Goal: Information Seeking & Learning: Find specific page/section

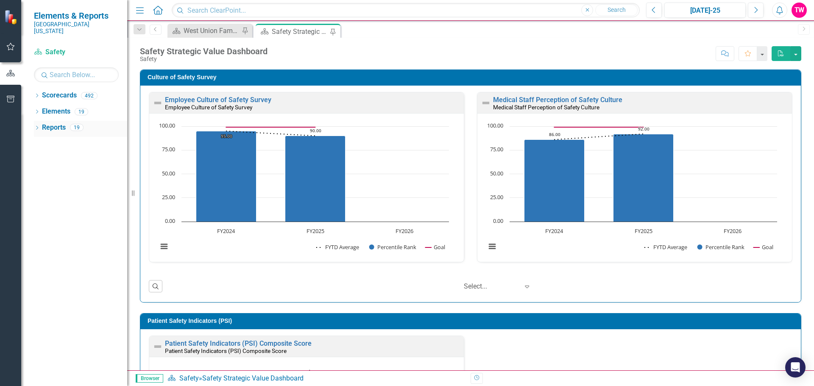
click at [50, 124] on link "Reports" at bounding box center [54, 128] width 24 height 10
click at [47, 123] on link "Reports" at bounding box center [54, 128] width 24 height 10
click at [38, 126] on icon "Dropdown" at bounding box center [37, 128] width 6 height 5
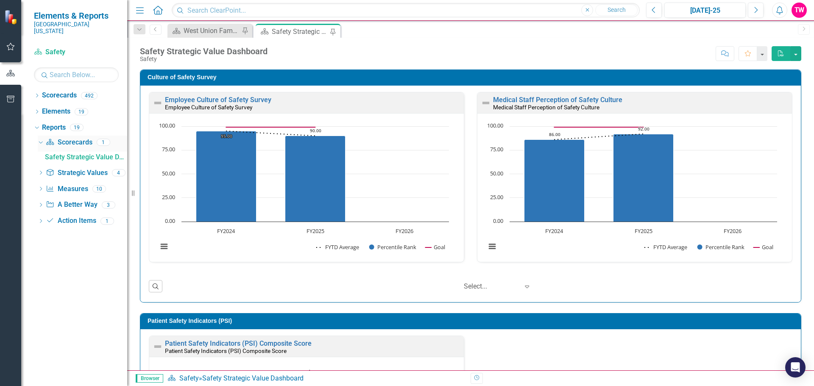
click at [76, 138] on link "Scorecard Scorecards" at bounding box center [69, 143] width 46 height 10
click at [68, 138] on link "Scorecard Scorecards" at bounding box center [69, 143] width 46 height 10
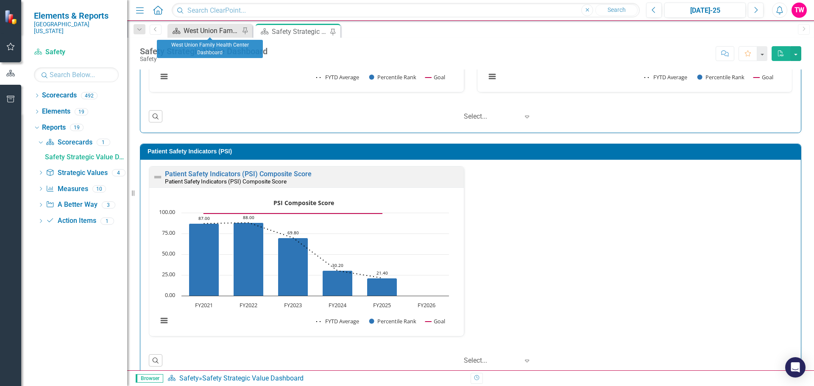
click at [218, 29] on div "West Union Family Health Center Dashboard" at bounding box center [212, 30] width 56 height 11
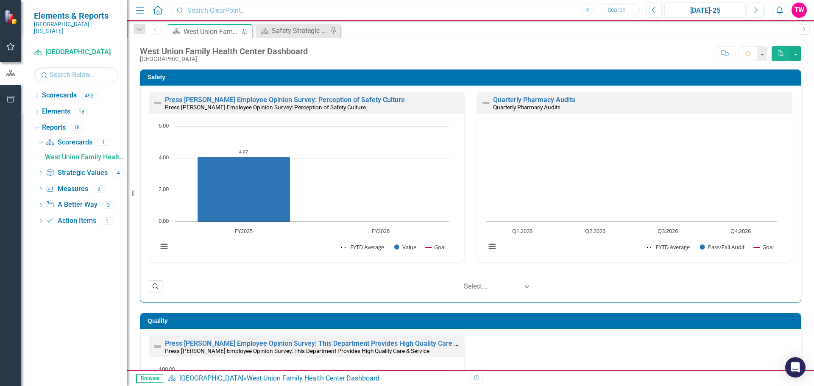
click at [291, 11] on input "text" at bounding box center [406, 10] width 468 height 15
type input "[PERSON_NAME]"
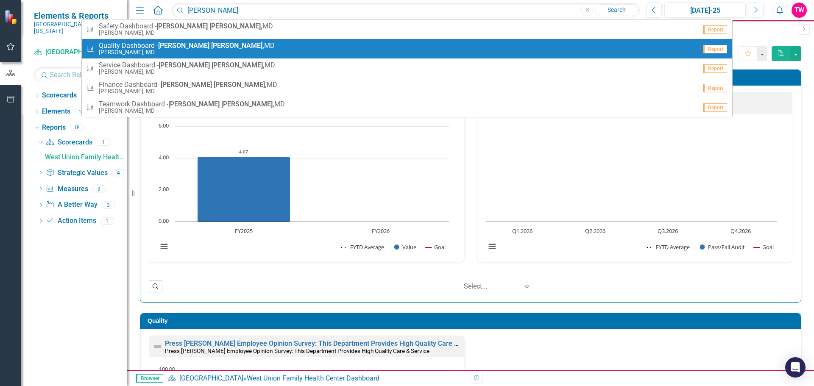
click at [132, 53] on small "[PERSON_NAME], MD" at bounding box center [187, 52] width 176 height 6
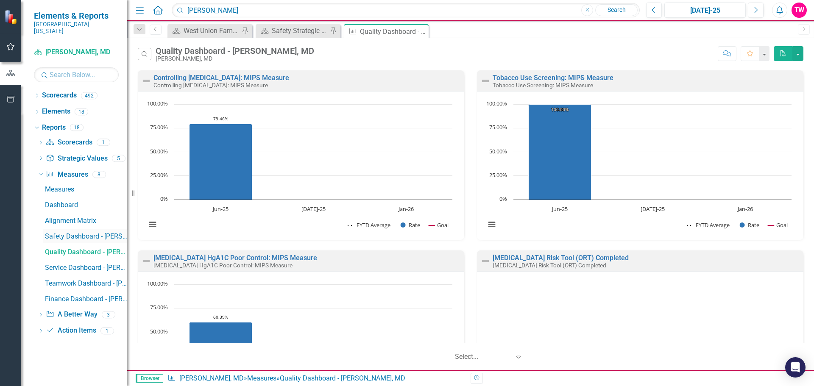
click at [52, 233] on div "Safety Dashboard - [PERSON_NAME], MD" at bounding box center [86, 237] width 82 height 8
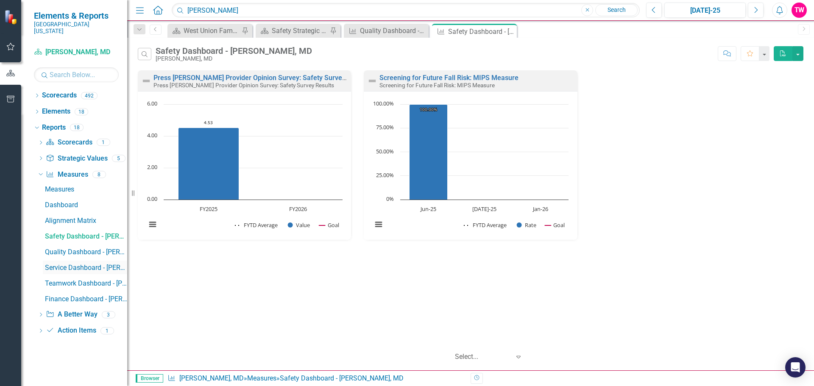
click at [59, 264] on div "Service Dashboard - [PERSON_NAME], [GEOGRAPHIC_DATA]" at bounding box center [86, 268] width 82 height 8
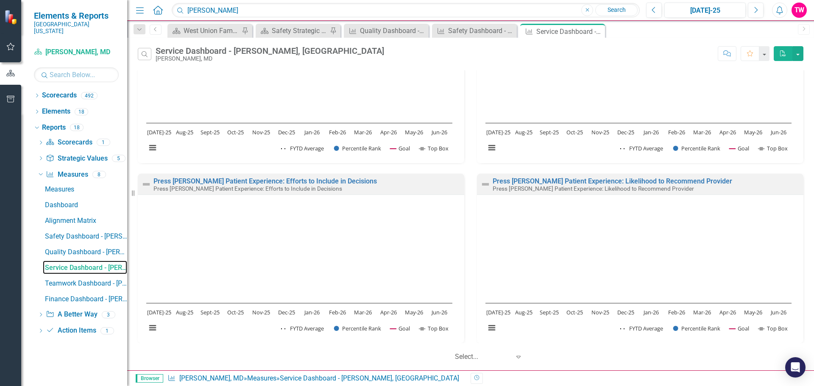
scroll to position [87, 0]
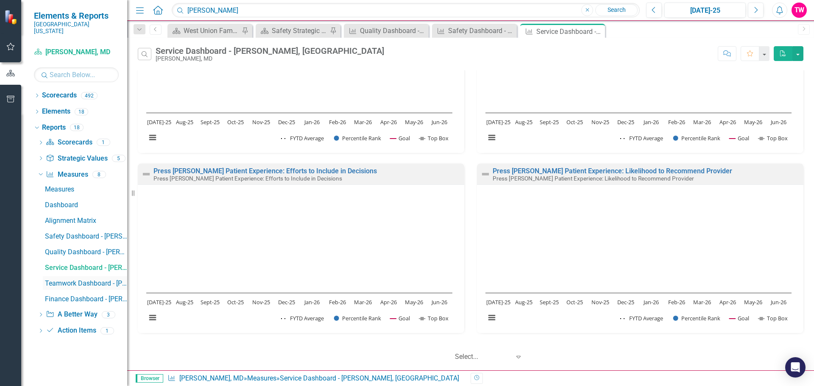
click at [95, 280] on div "Teamwork Dashboard - [PERSON_NAME], MD" at bounding box center [86, 284] width 82 height 8
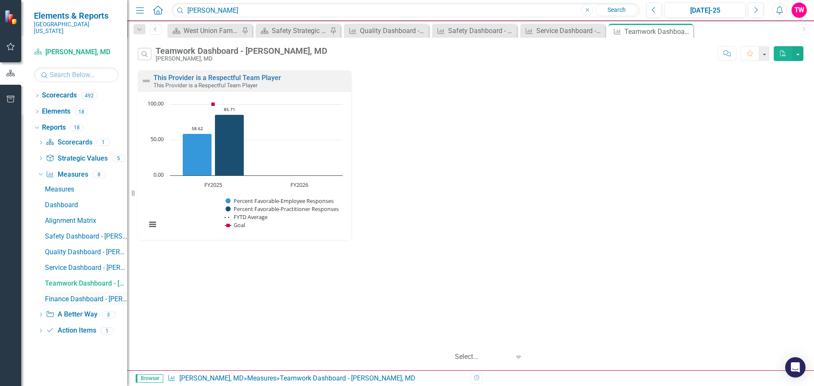
click at [74, 296] on div "Finance Dashboard - [PERSON_NAME], MD" at bounding box center [86, 300] width 82 height 8
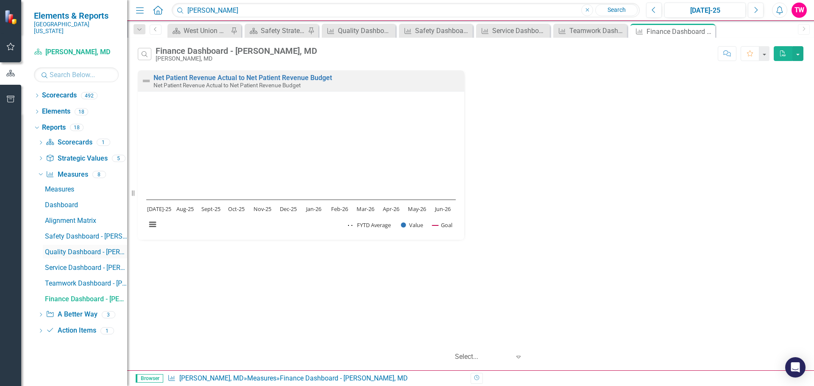
click at [73, 249] on div "Quality Dashboard - [PERSON_NAME], MD" at bounding box center [86, 253] width 82 height 8
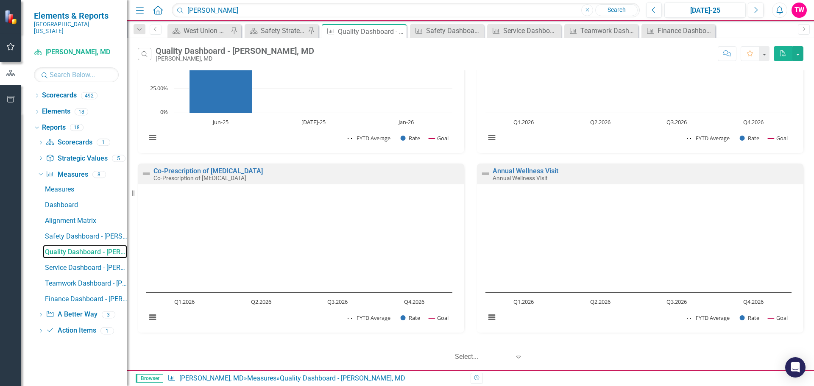
scroll to position [55, 0]
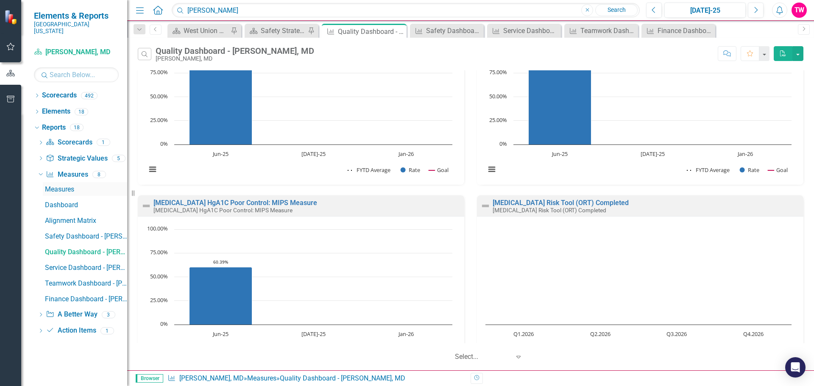
click at [59, 186] on div "Measures" at bounding box center [86, 190] width 82 height 8
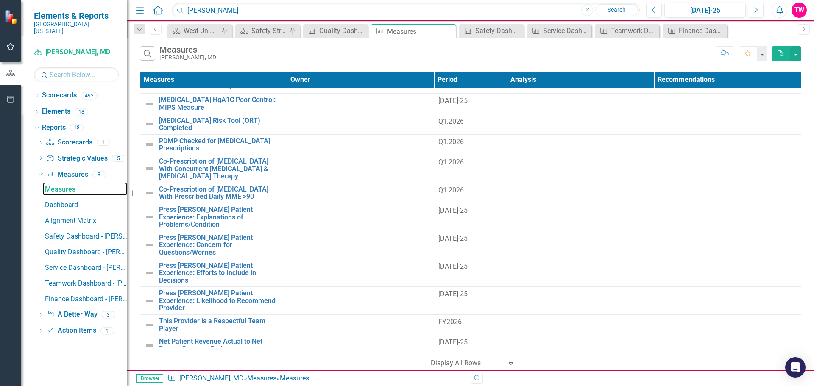
scroll to position [72, 0]
click at [74, 201] on div "Dashboard" at bounding box center [86, 205] width 82 height 8
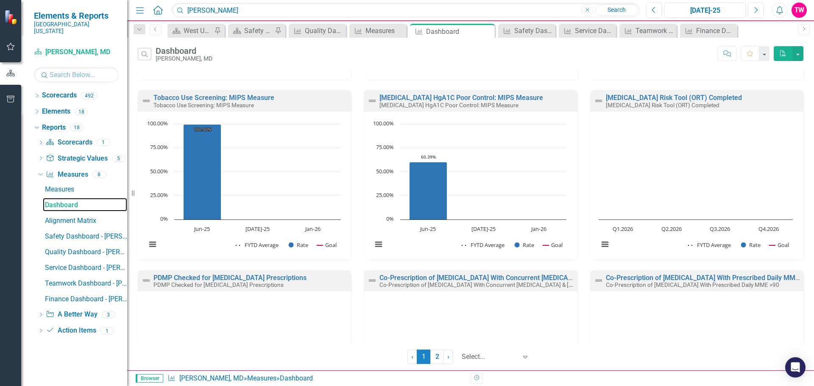
scroll to position [170, 0]
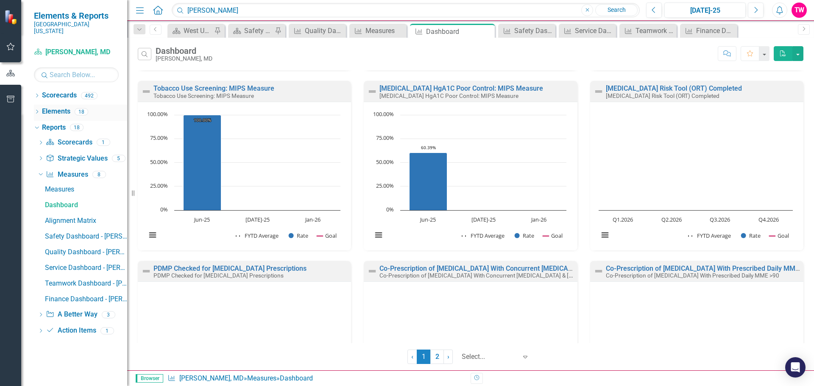
click at [36, 110] on icon "Dropdown" at bounding box center [37, 112] width 6 height 5
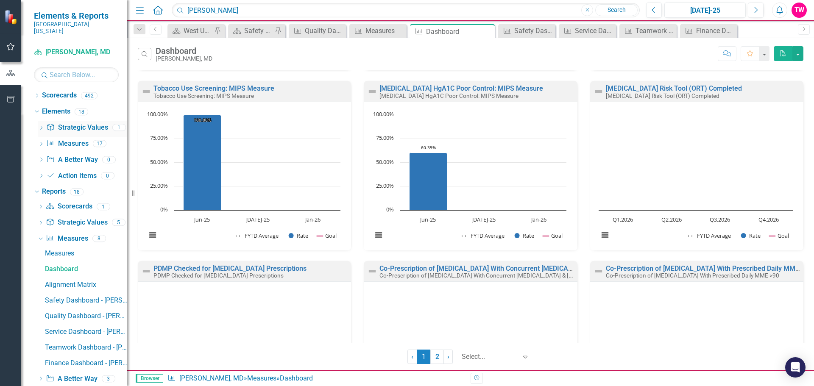
click at [70, 126] on div "Strategic Value Strategic Values" at bounding box center [77, 128] width 62 height 14
click at [70, 139] on link "Measure Measures" at bounding box center [67, 144] width 42 height 10
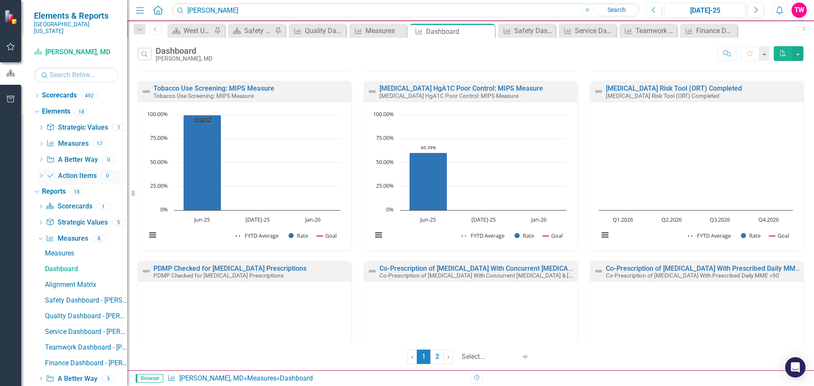
scroll to position [24, 0]
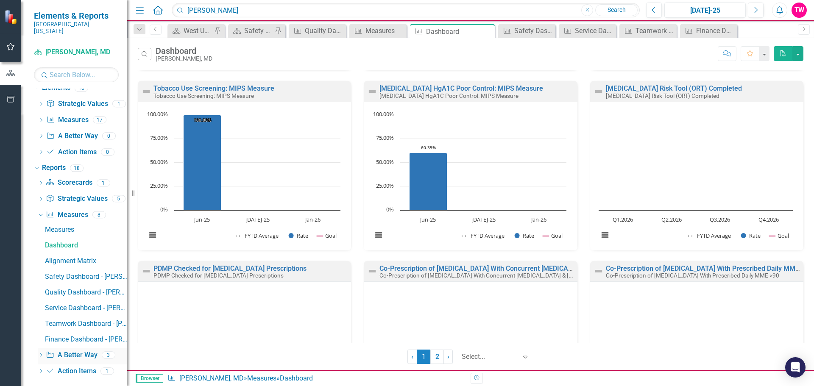
click at [59, 352] on link "A Better Way A Better Way" at bounding box center [71, 356] width 51 height 10
click at [69, 367] on link "Action Item Action Items" at bounding box center [71, 372] width 50 height 10
click at [40, 370] on icon "Dropdown" at bounding box center [41, 372] width 6 height 5
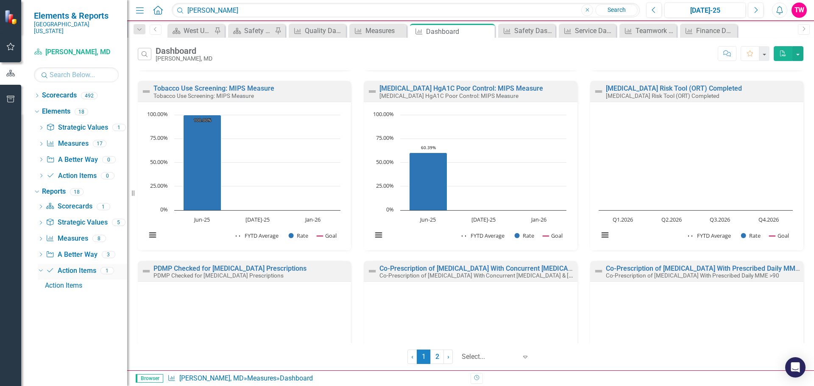
click at [62, 266] on link "Action Item Action Items" at bounding box center [71, 271] width 50 height 10
click at [53, 267] on icon "Action Item" at bounding box center [50, 270] width 8 height 7
click at [44, 270] on div "Dropdown" at bounding box center [41, 272] width 6 height 4
click at [42, 253] on icon "Dropdown" at bounding box center [41, 255] width 6 height 5
click at [60, 266] on div "A Better Way" at bounding box center [86, 270] width 82 height 8
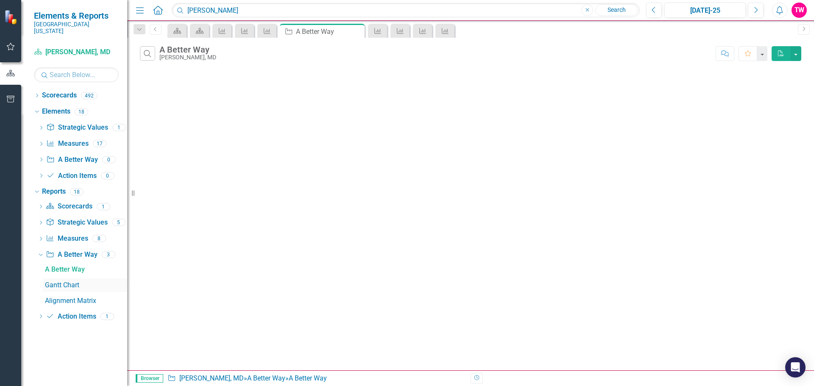
click at [59, 282] on div "Gantt Chart" at bounding box center [86, 286] width 82 height 8
click at [64, 297] on div "Alignment Matrix" at bounding box center [86, 301] width 82 height 8
click at [39, 94] on icon "Dropdown" at bounding box center [37, 96] width 6 height 5
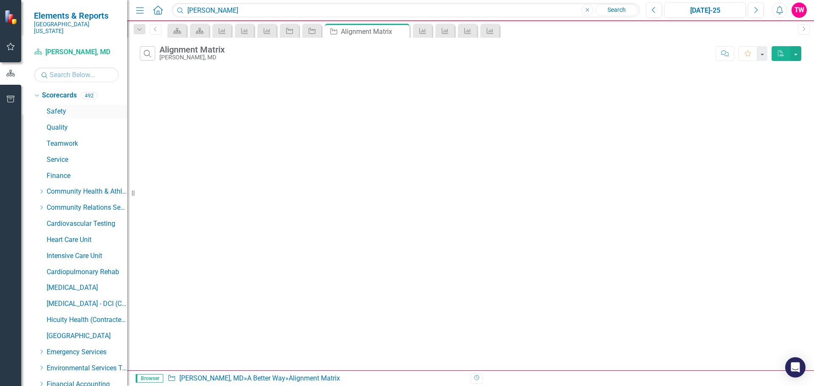
click at [55, 107] on link "Safety" at bounding box center [87, 112] width 81 height 10
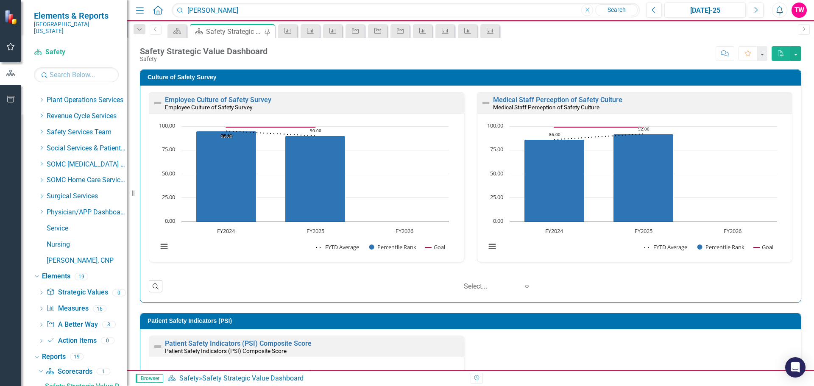
scroll to position [0, 0]
click at [67, 112] on link "Revenue Cycle Services" at bounding box center [87, 117] width 81 height 10
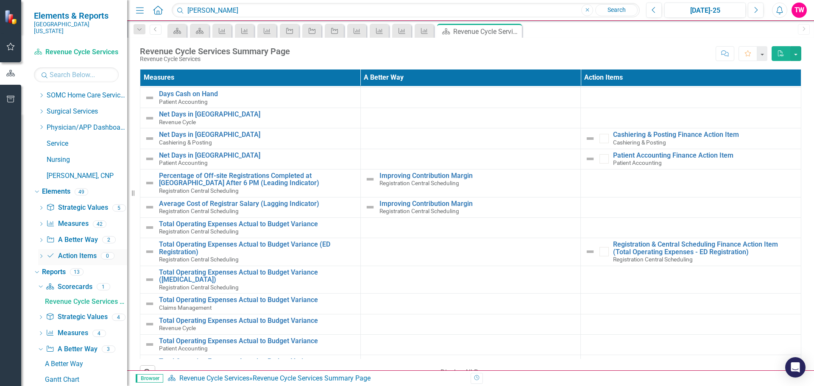
scroll to position [650, 0]
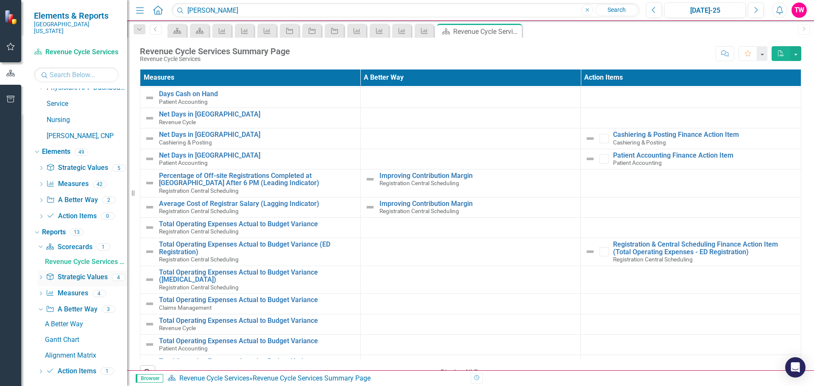
click at [71, 273] on link "Strategic Value Strategic Values" at bounding box center [77, 278] width 62 height 10
click at [42, 276] on icon at bounding box center [41, 278] width 2 height 4
click at [52, 274] on div "Strategic Values" at bounding box center [86, 278] width 82 height 8
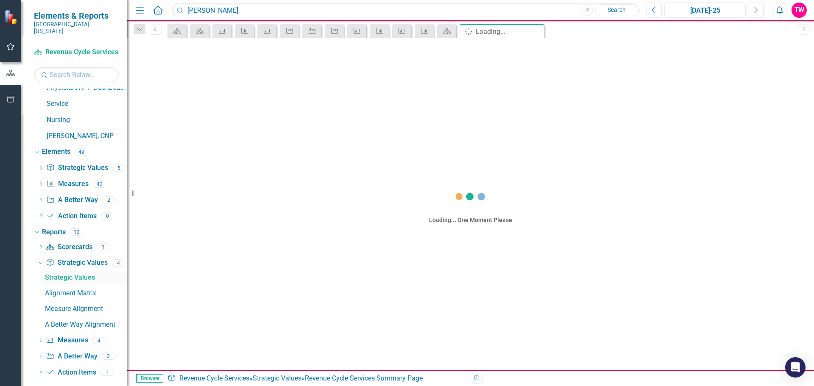
scroll to position [541, 0]
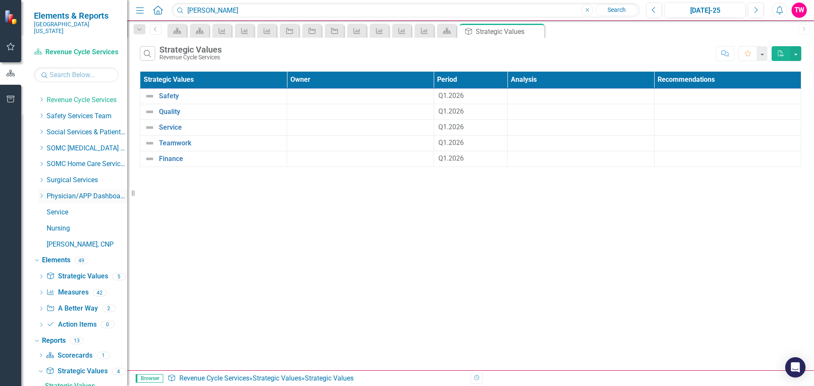
click at [60, 192] on link "Physician/APP Dashboards" at bounding box center [87, 197] width 81 height 10
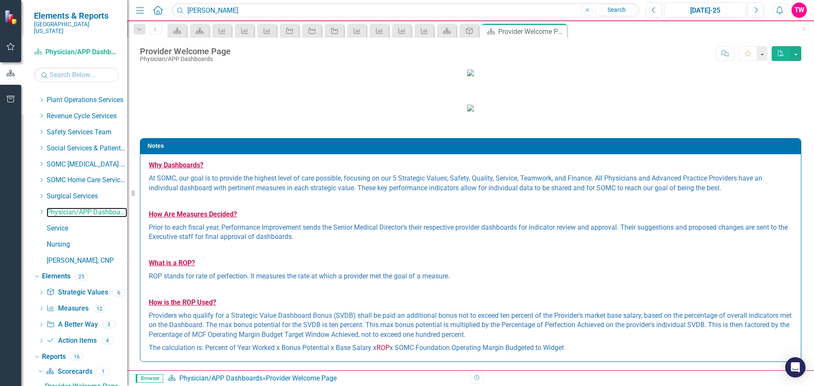
scroll to position [170, 0]
click at [41, 98] on icon "Dropdown" at bounding box center [41, 100] width 6 height 5
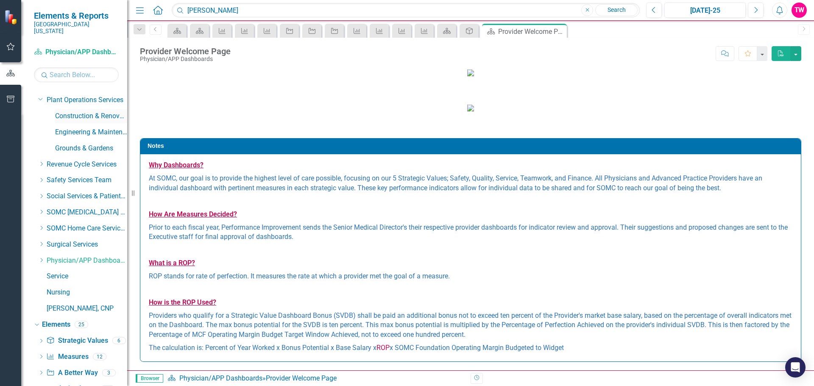
click at [74, 112] on link "Construction & Renovation" at bounding box center [91, 117] width 72 height 10
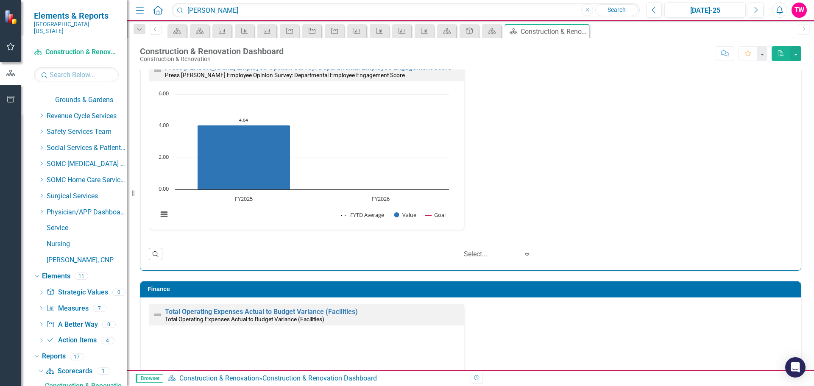
scroll to position [0, 0]
click at [50, 127] on link "Safety Services Team" at bounding box center [87, 132] width 81 height 10
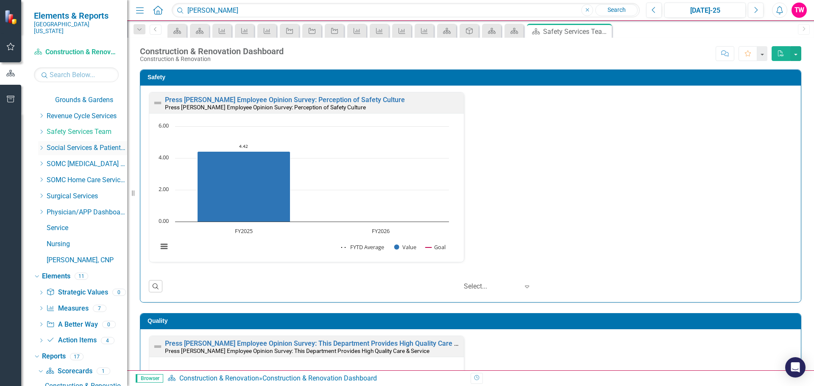
click at [54, 143] on link "Social Services & Patient Relations" at bounding box center [87, 148] width 81 height 10
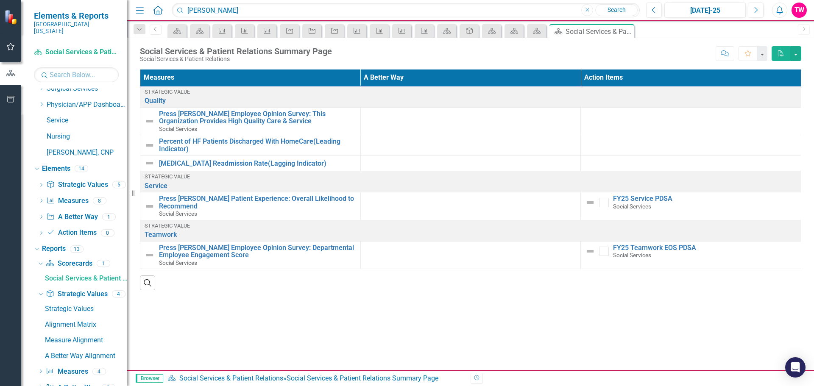
scroll to position [714, 0]
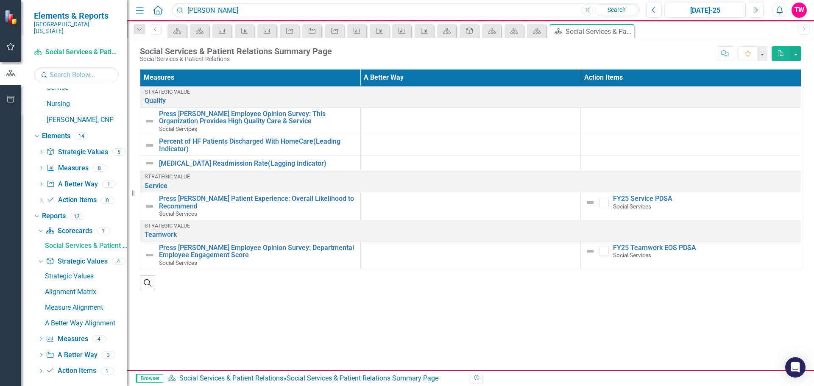
click at [613, 9] on link "Search" at bounding box center [617, 10] width 42 height 12
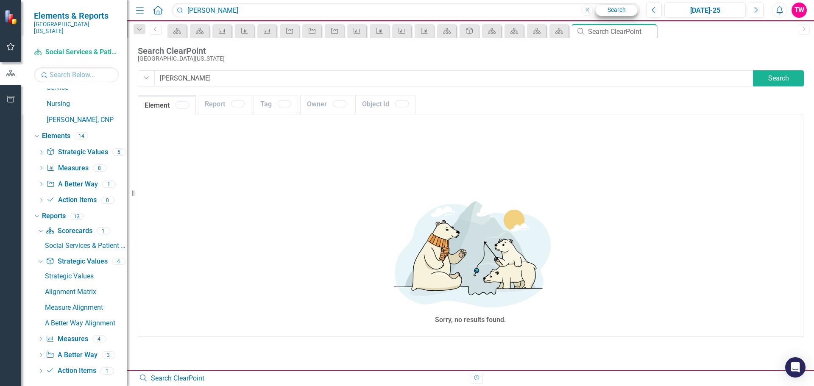
type input "[PERSON_NAME],+[PERSON_NAME]"
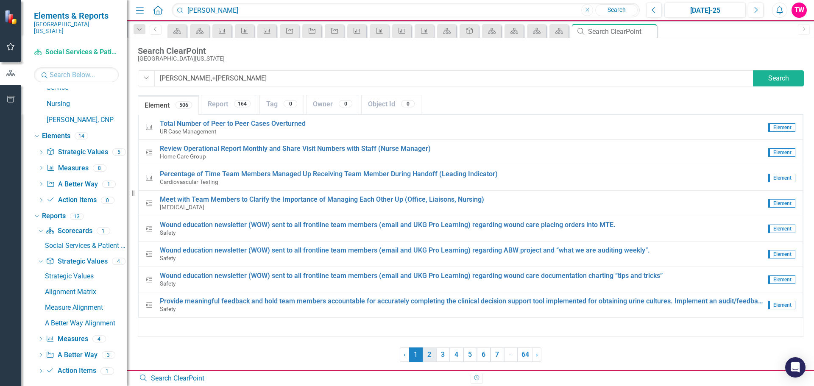
click at [425, 355] on link "2" at bounding box center [430, 355] width 14 height 14
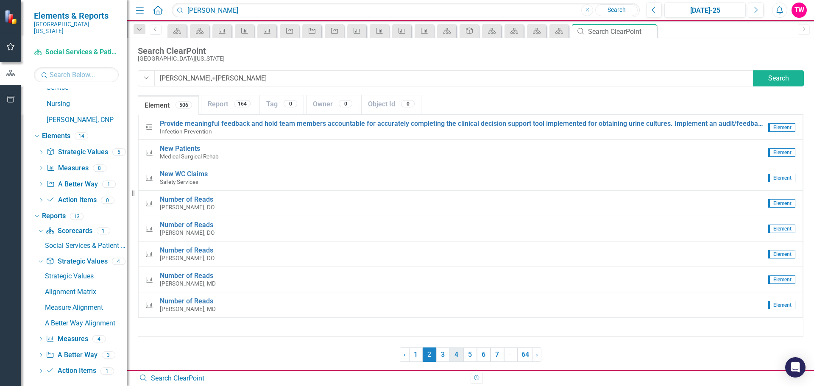
click at [458, 353] on link "4" at bounding box center [457, 355] width 14 height 14
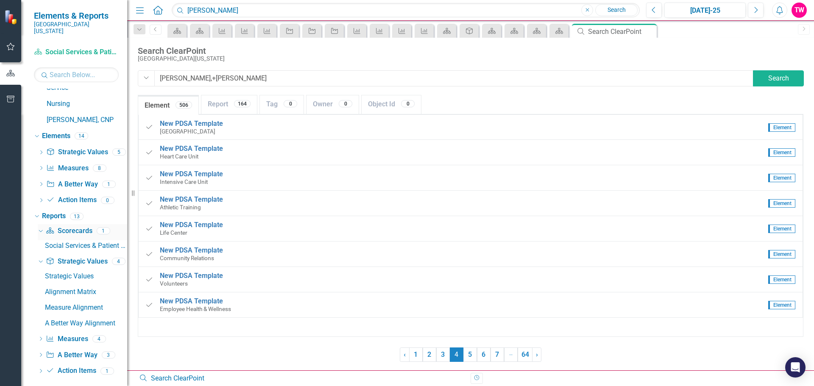
click at [42, 230] on icon at bounding box center [41, 231] width 4 height 2
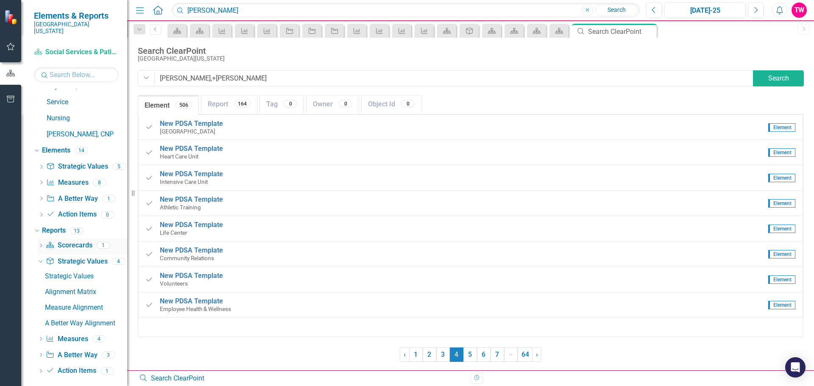
click at [51, 242] on icon "Scorecard" at bounding box center [50, 245] width 8 height 7
click at [64, 241] on link "Scorecard Scorecards" at bounding box center [69, 246] width 46 height 10
click at [39, 244] on icon "Dropdown" at bounding box center [41, 246] width 6 height 5
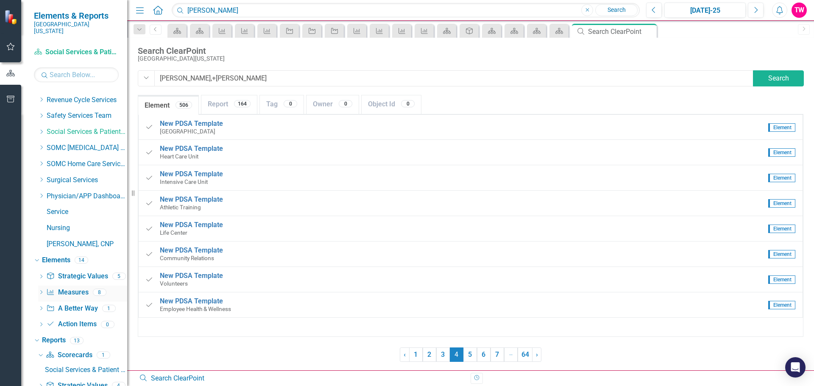
scroll to position [568, 0]
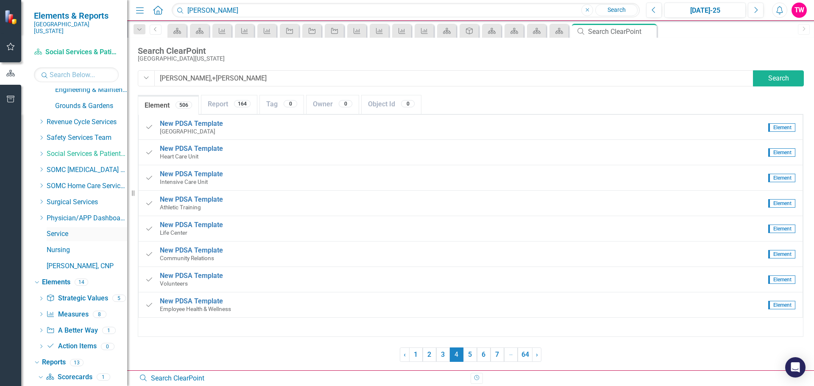
click at [62, 229] on link "Service" at bounding box center [87, 234] width 81 height 10
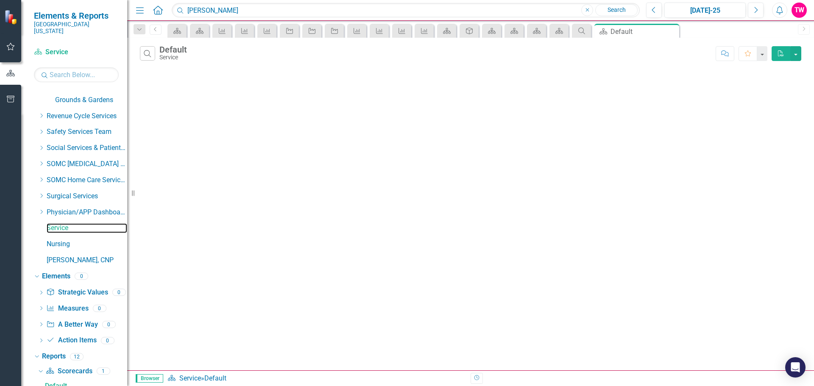
scroll to position [652, 0]
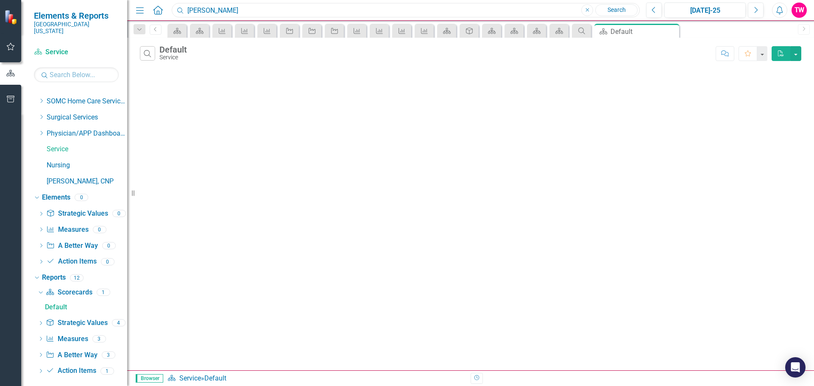
click at [247, 8] on input "[PERSON_NAME]" at bounding box center [406, 10] width 468 height 15
type input "n"
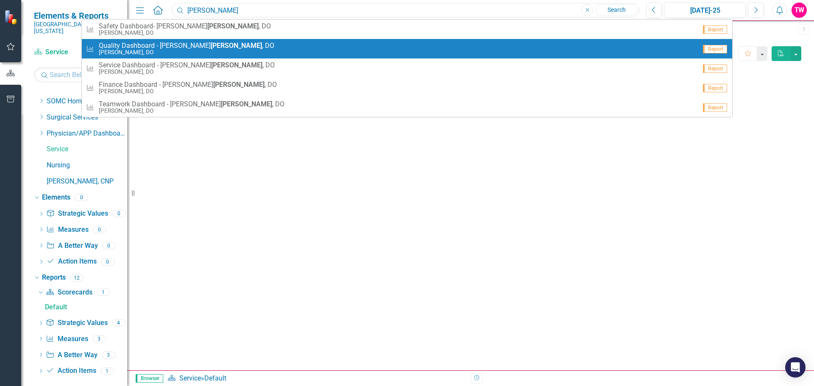
type input "[PERSON_NAME]"
click at [175, 45] on span "Quality Dashboard - [PERSON_NAME] , DO" at bounding box center [187, 46] width 176 height 8
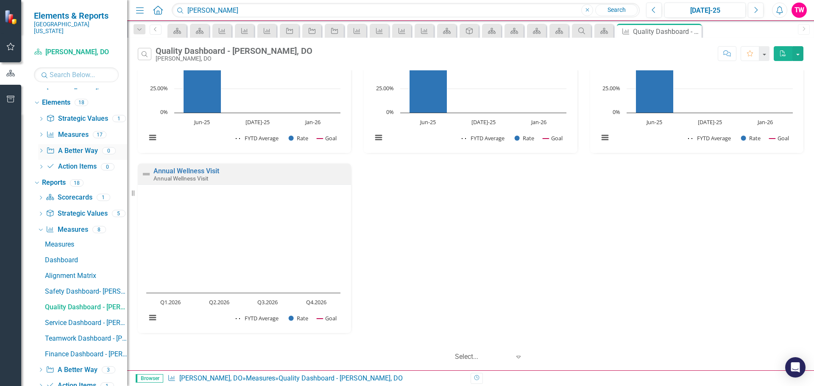
scroll to position [762, 0]
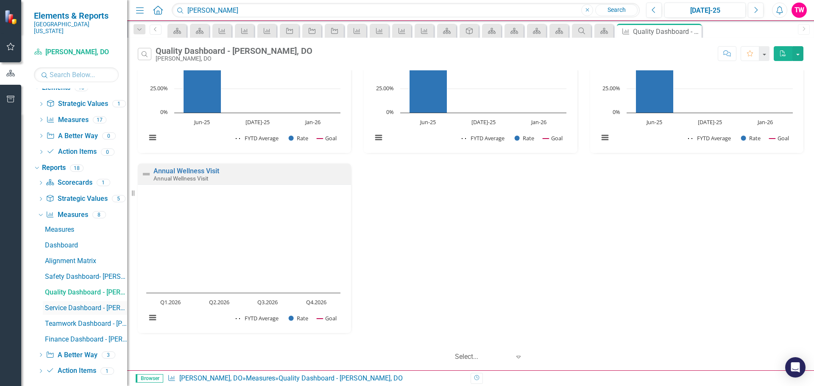
click at [79, 305] on div "Service Dashboard - [PERSON_NAME], DO" at bounding box center [86, 309] width 82 height 8
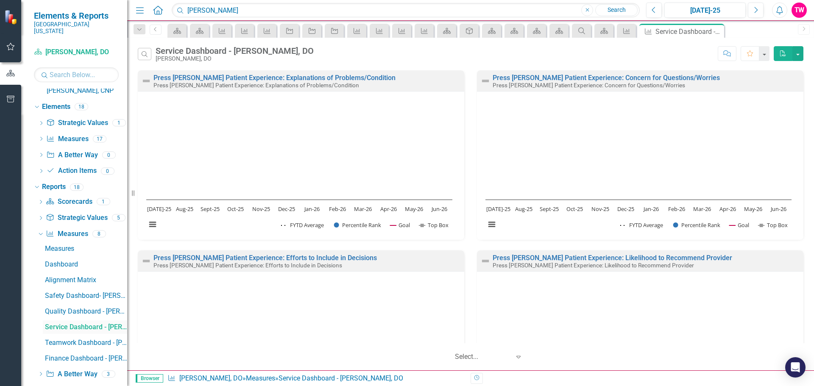
scroll to position [762, 0]
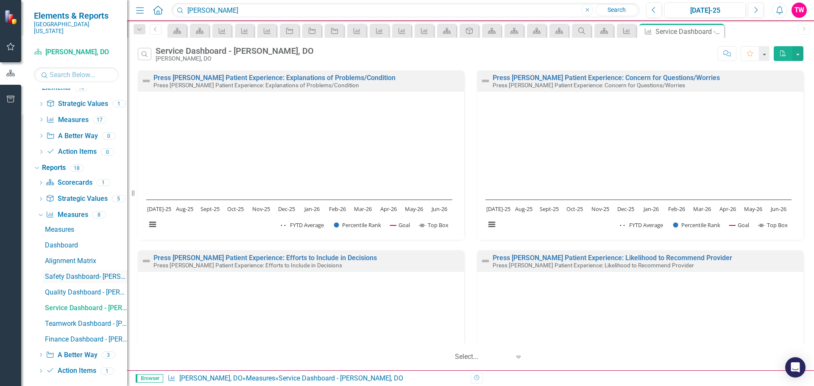
click at [82, 273] on div "Safety Dashboard- [PERSON_NAME], DO" at bounding box center [86, 277] width 82 height 8
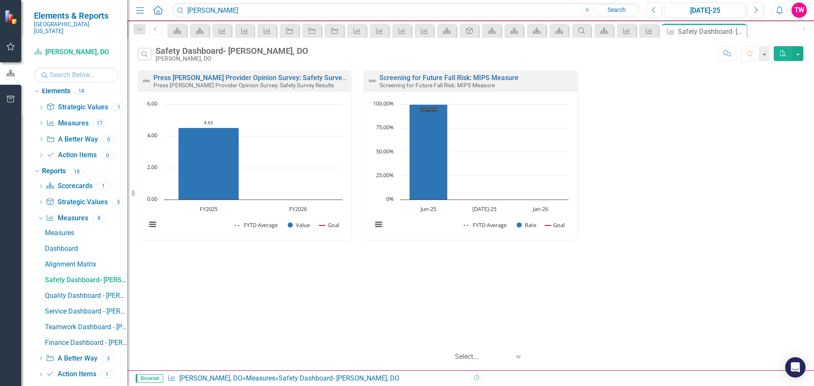
scroll to position [762, 0]
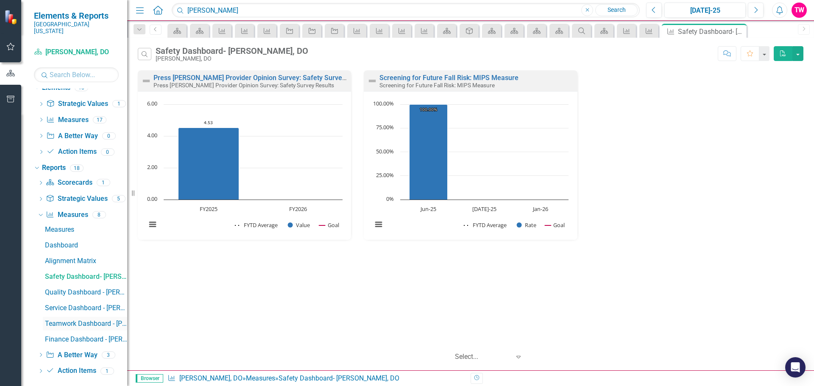
click at [87, 320] on div "Teamwork Dashboard - [PERSON_NAME], DO" at bounding box center [86, 324] width 82 height 8
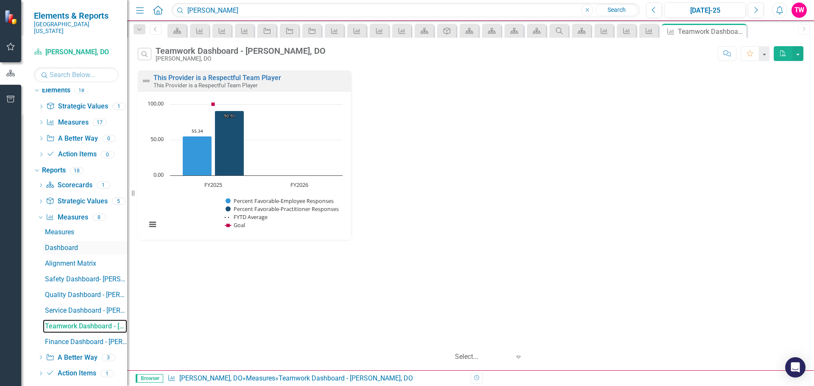
scroll to position [762, 0]
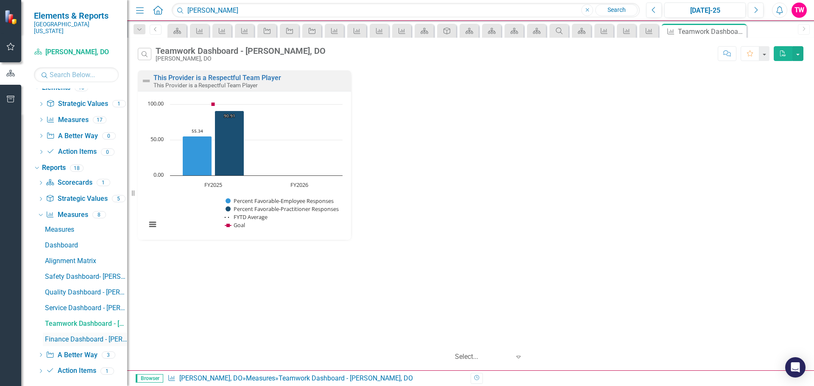
click at [81, 336] on div "Finance Dashboard - [PERSON_NAME], DO" at bounding box center [86, 340] width 82 height 8
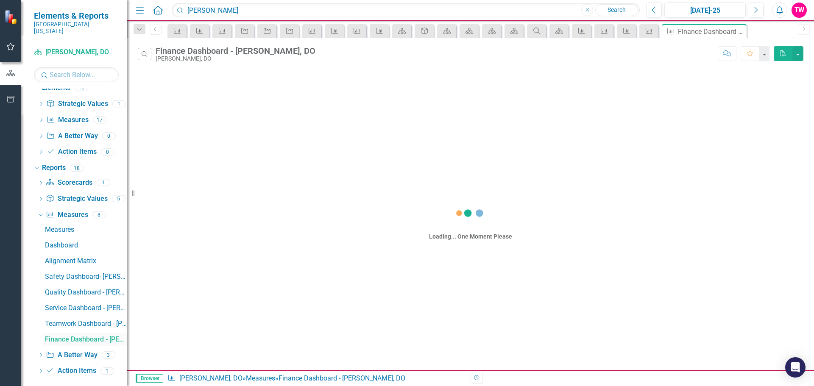
scroll to position [715, 0]
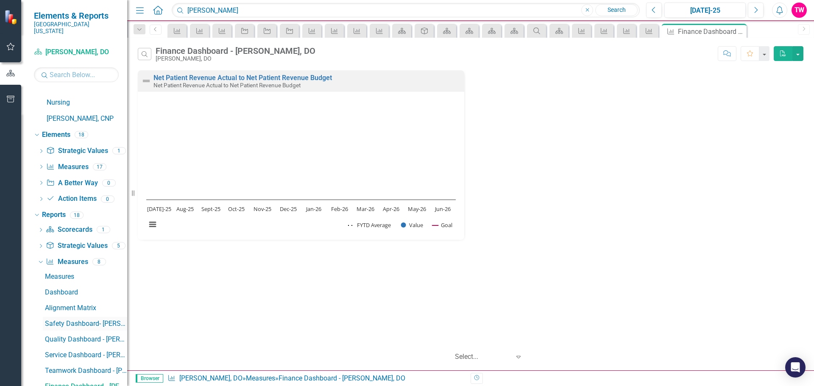
click at [89, 320] on div "Safety Dashboard- [PERSON_NAME], DO" at bounding box center [86, 324] width 82 height 8
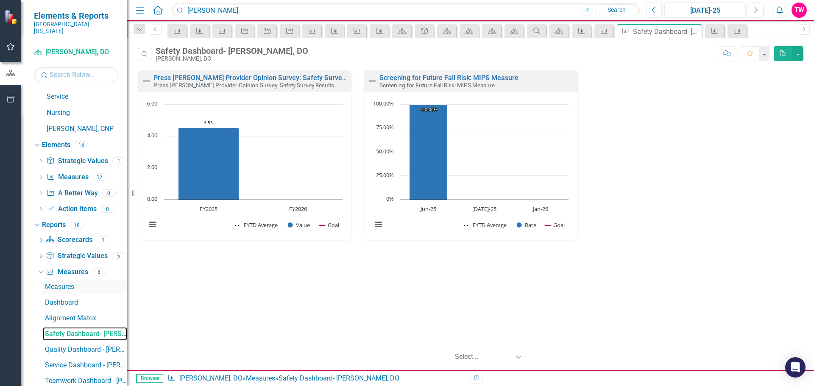
scroll to position [762, 0]
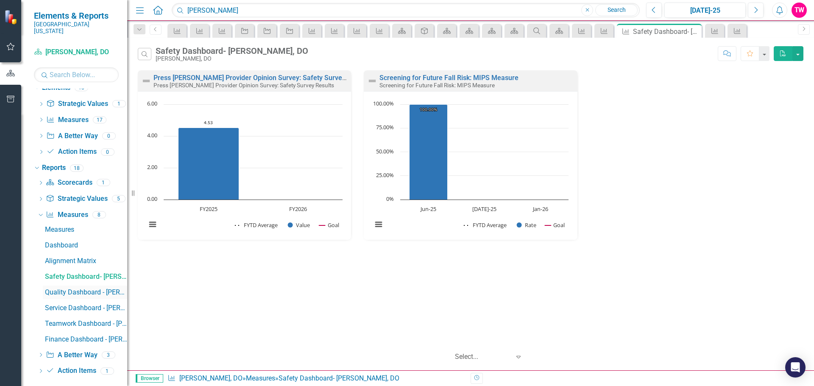
click at [81, 289] on div "Quality Dashboard - [PERSON_NAME], DO" at bounding box center [86, 293] width 82 height 8
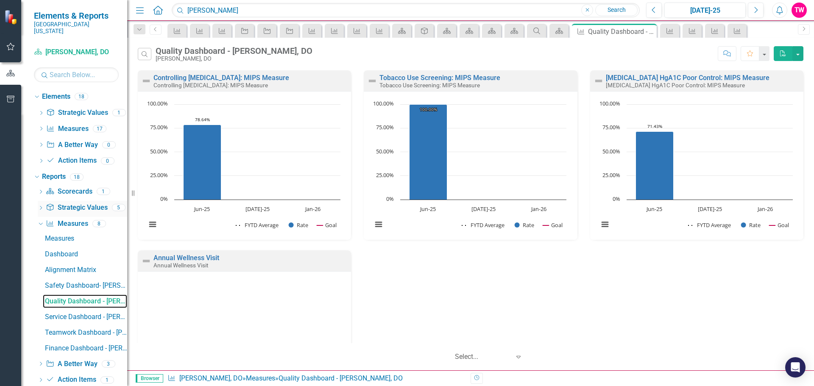
scroll to position [762, 0]
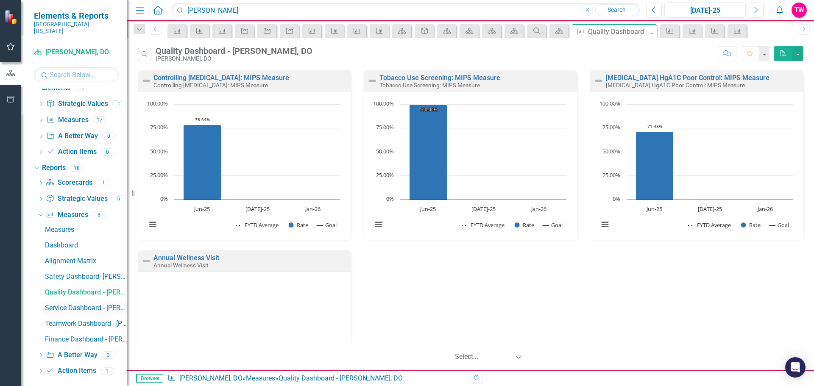
click at [93, 305] on div "Service Dashboard - [PERSON_NAME], DO" at bounding box center [86, 309] width 82 height 8
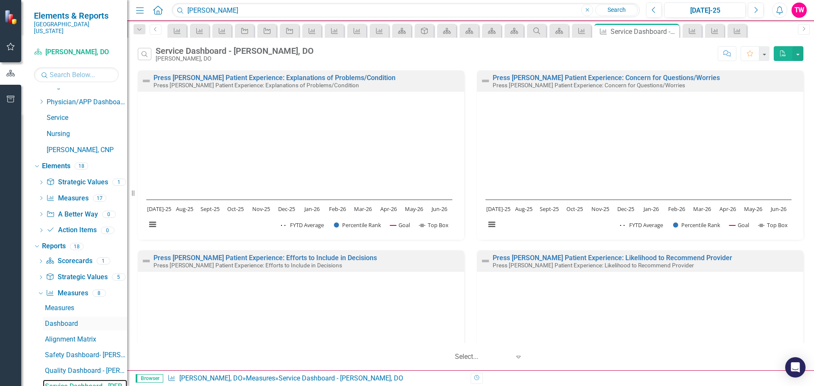
scroll to position [762, 0]
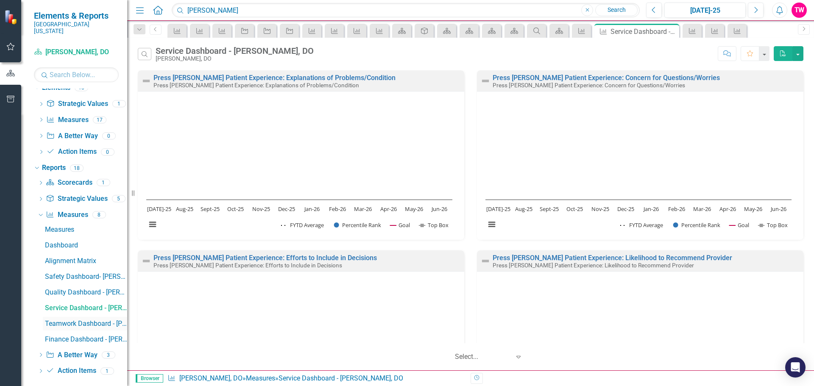
click at [84, 320] on div "Teamwork Dashboard - [PERSON_NAME], DO" at bounding box center [86, 324] width 82 height 8
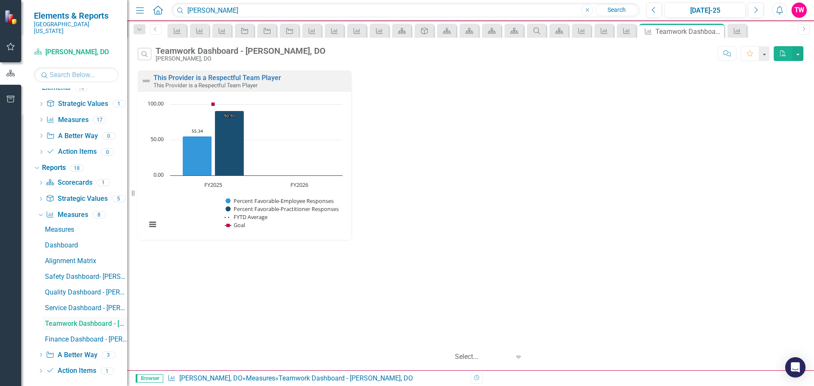
scroll to position [699, 0]
